Goal: Task Accomplishment & Management: Manage account settings

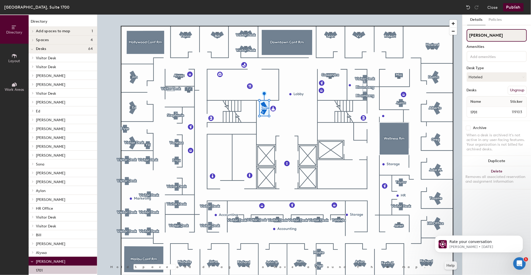
click at [492, 30] on input "[PERSON_NAME]" at bounding box center [496, 35] width 60 height 12
drag, startPoint x: 491, startPoint y: 33, endPoint x: 465, endPoint y: 35, distance: 26.3
click at [465, 35] on div "Details Policies [PERSON_NAME] Desk Type Hoteled Desks Ungroup Name Sticker 170…" at bounding box center [496, 145] width 68 height 260
type input "Corp Admin"
click at [512, 7] on button "Publish" at bounding box center [513, 7] width 21 height 8
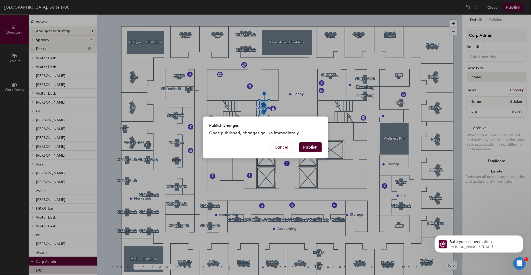
click at [313, 147] on button "Publish" at bounding box center [310, 147] width 23 height 10
